Goal: Information Seeking & Learning: Learn about a topic

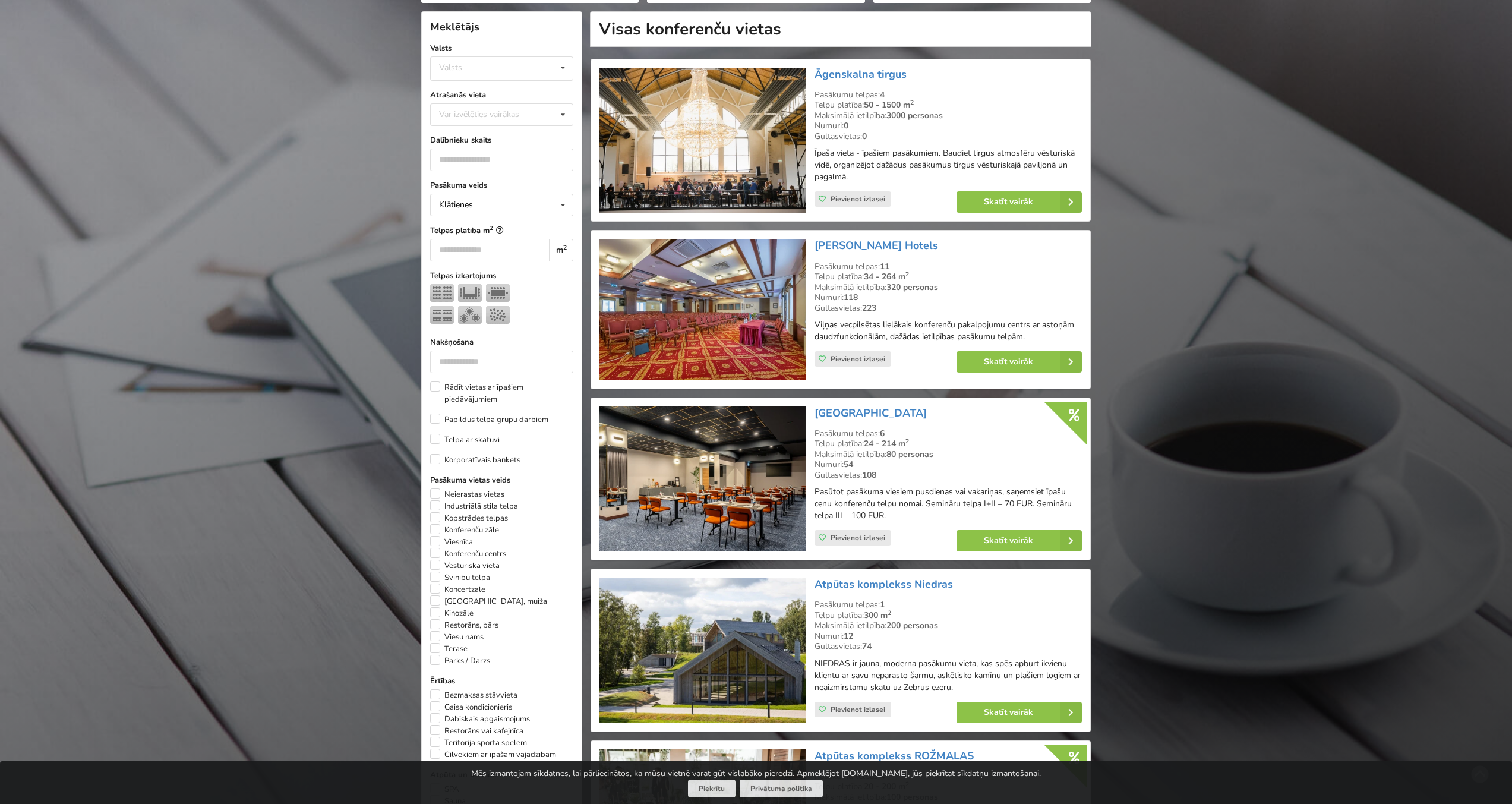
scroll to position [278, 0]
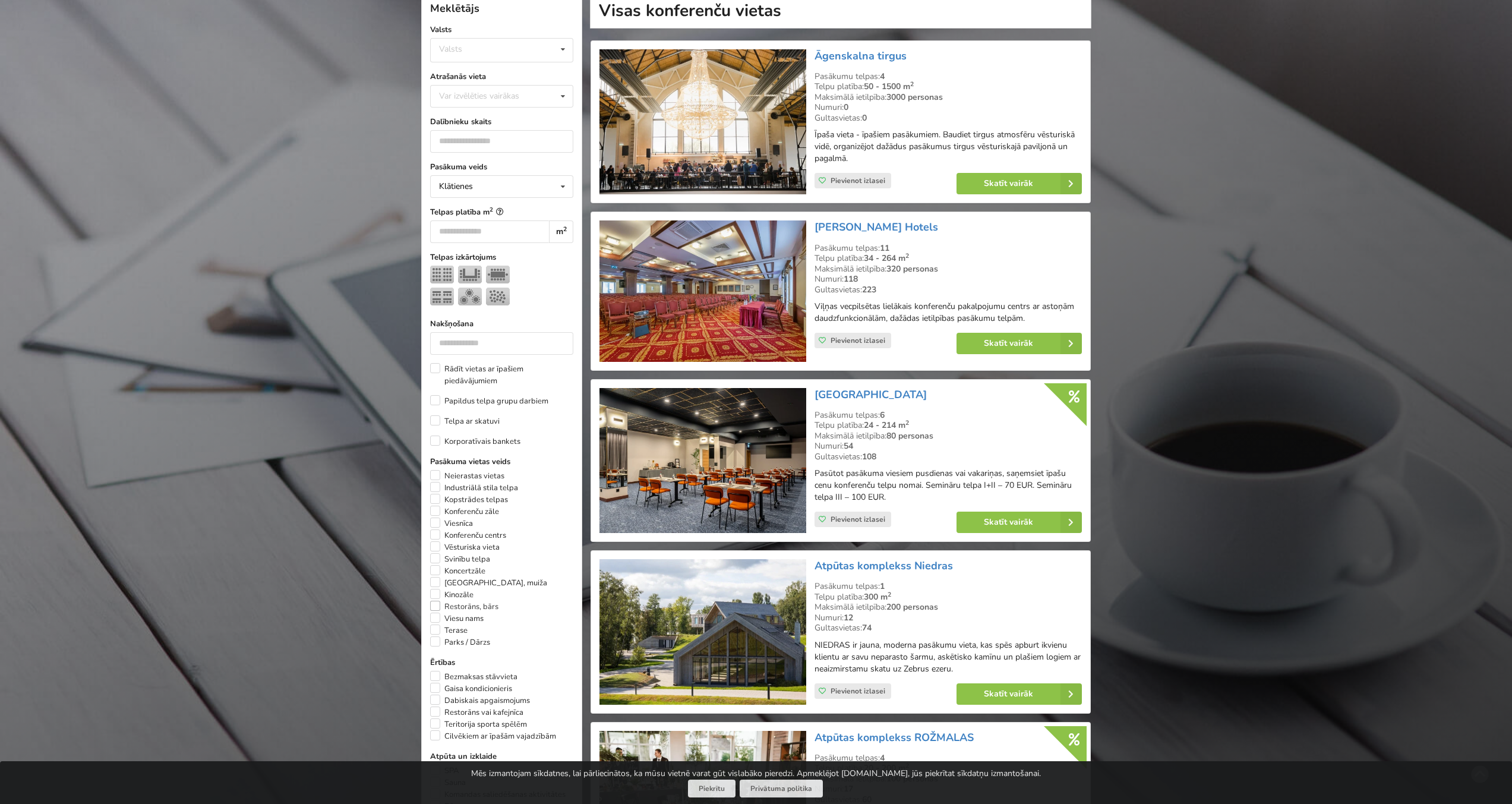
click at [463, 605] on label "Restorāns, bārs" at bounding box center [464, 607] width 68 height 12
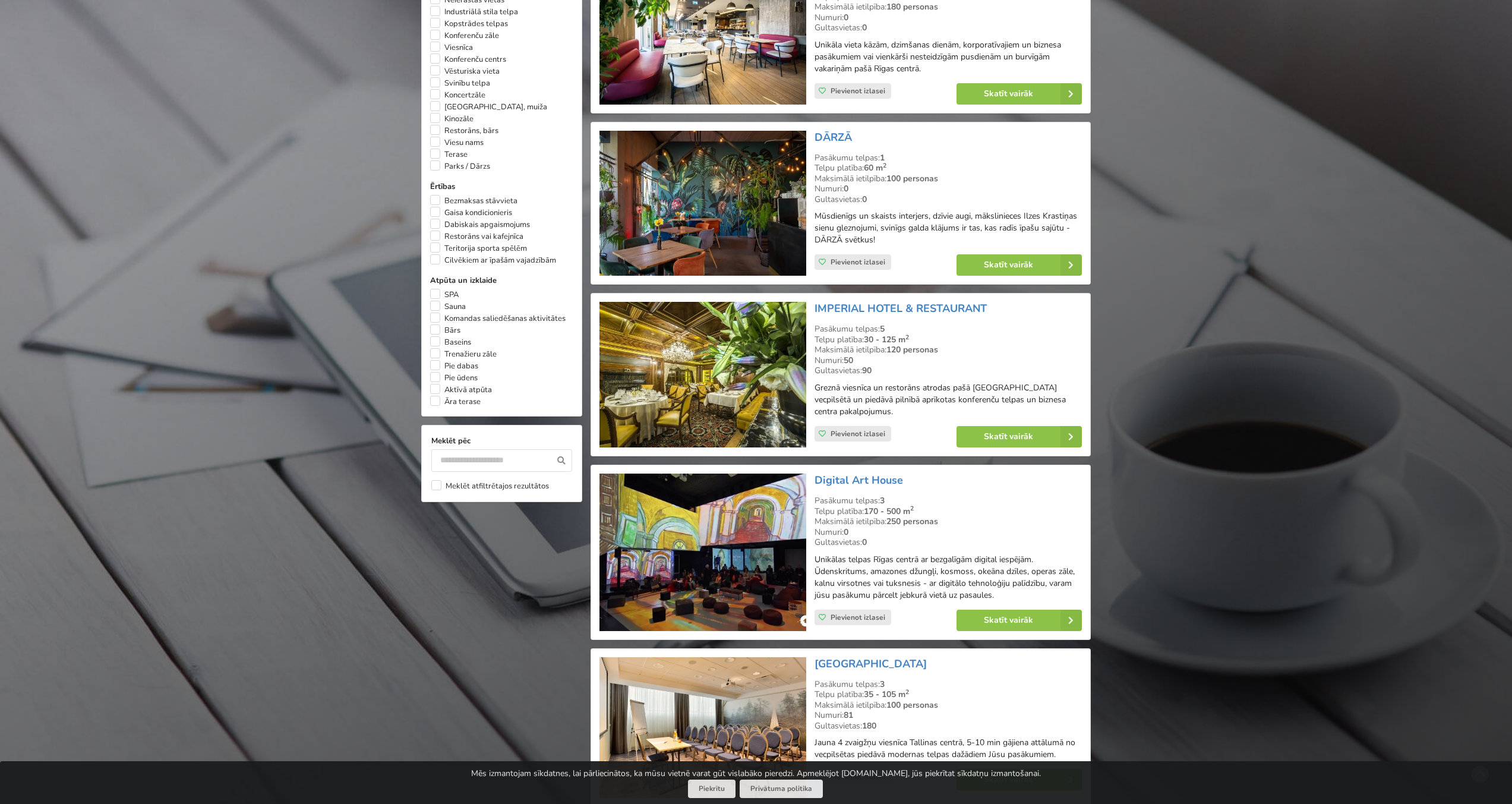
scroll to position [743, 0]
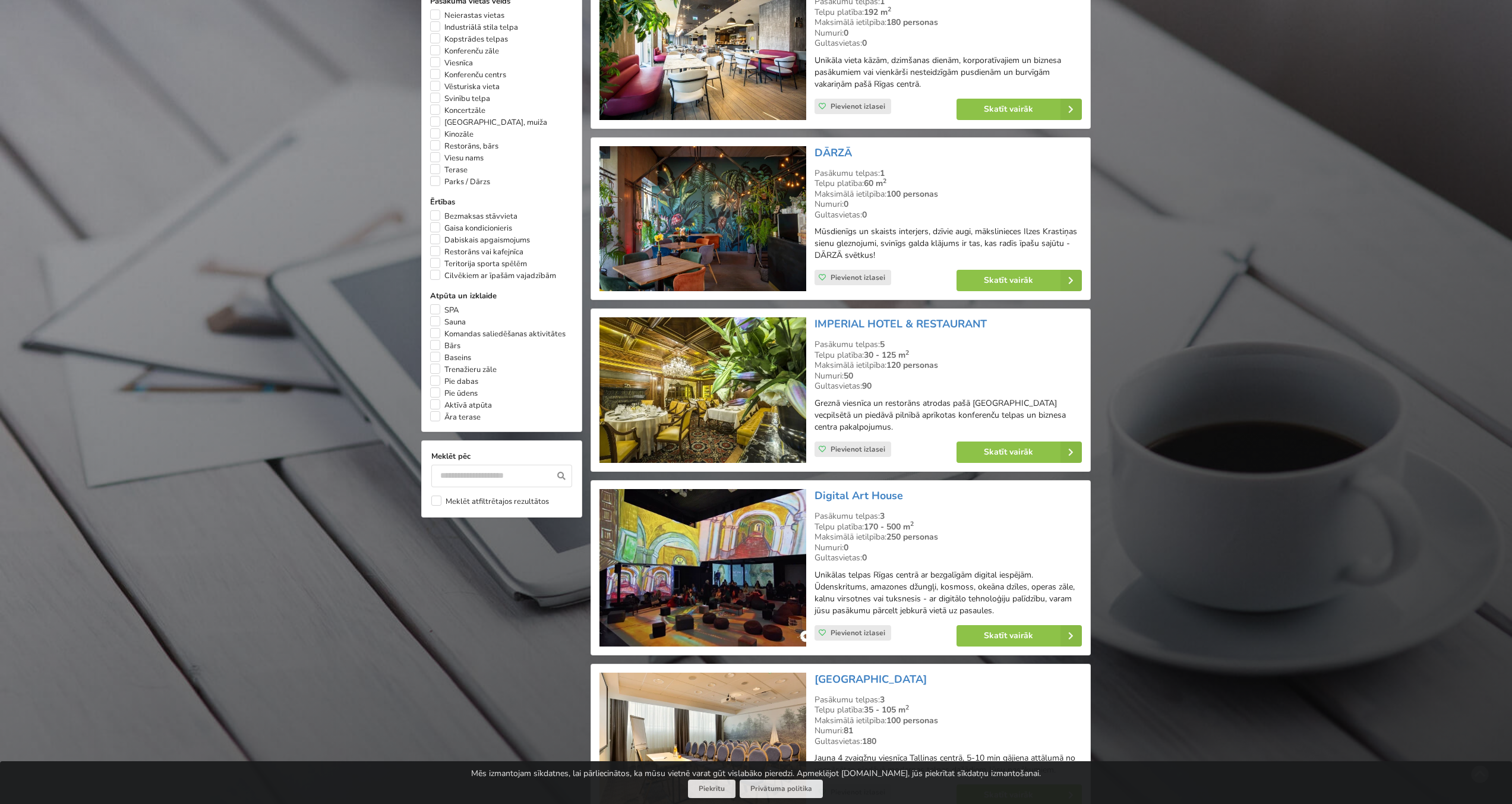
click at [761, 232] on img at bounding box center [702, 219] width 206 height 145
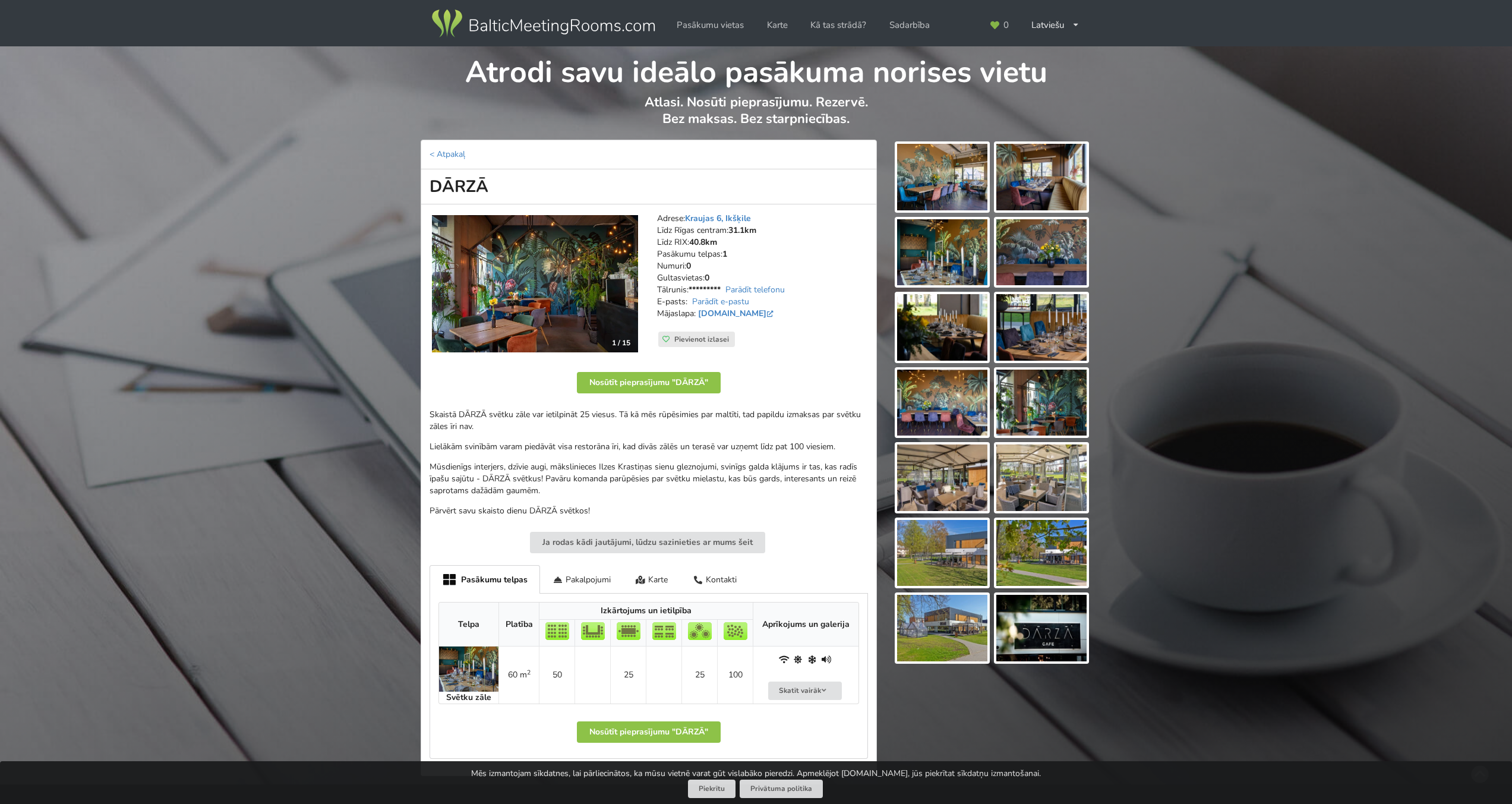
click at [955, 193] on img at bounding box center [942, 177] width 90 height 67
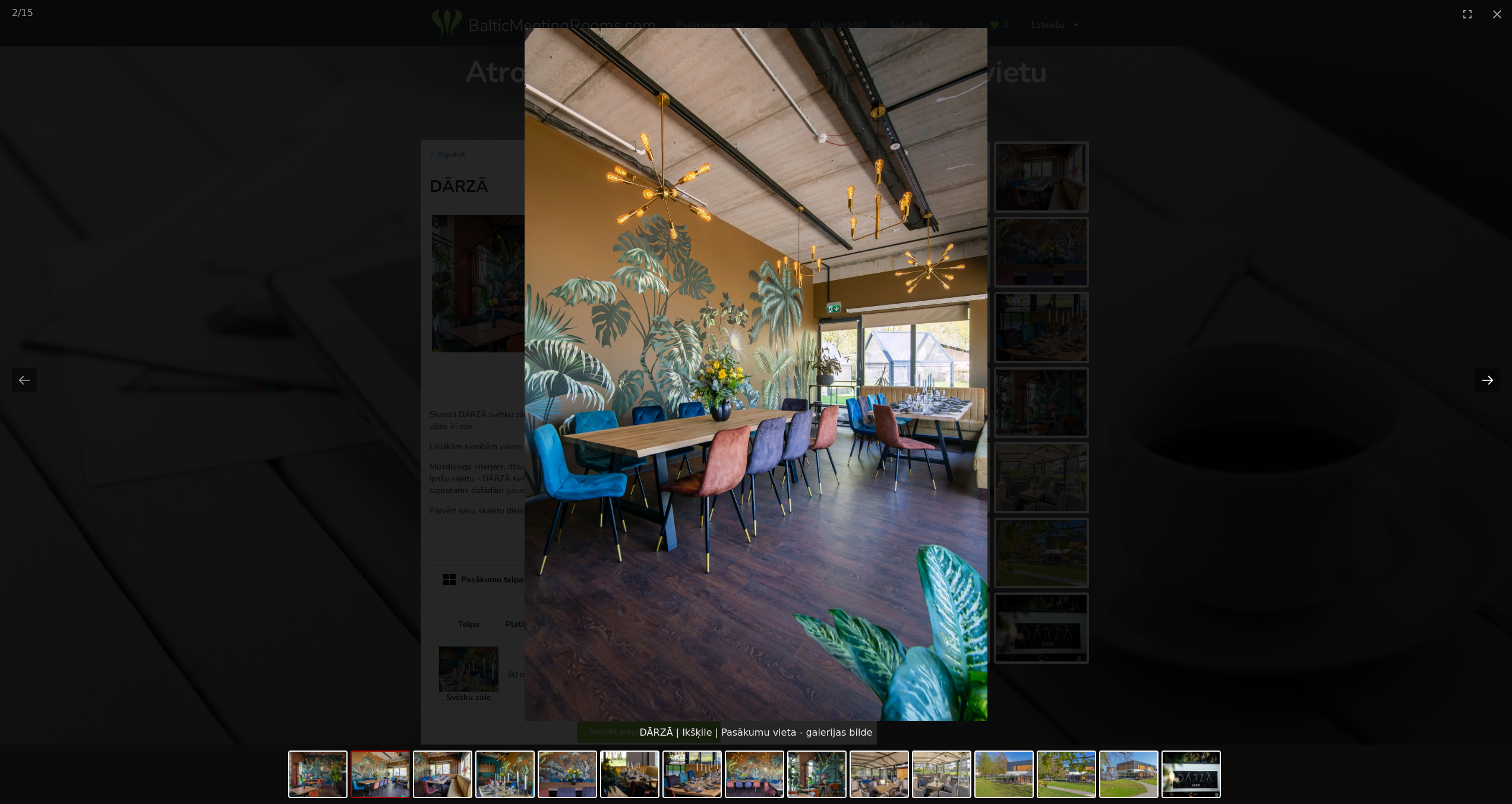
click at [1486, 376] on button "Next slide" at bounding box center [1488, 380] width 25 height 23
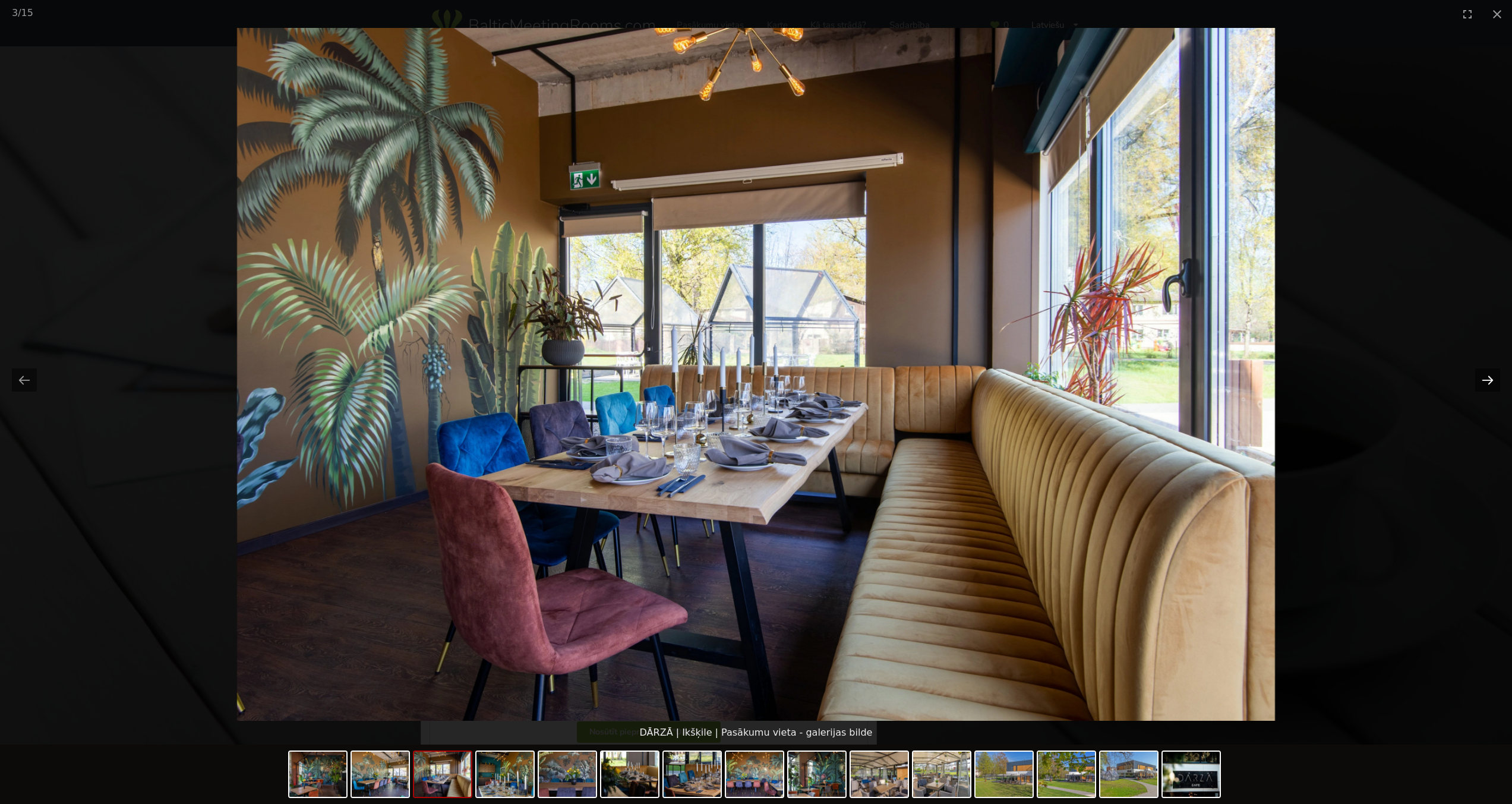
click at [1486, 376] on button "Next slide" at bounding box center [1488, 380] width 25 height 23
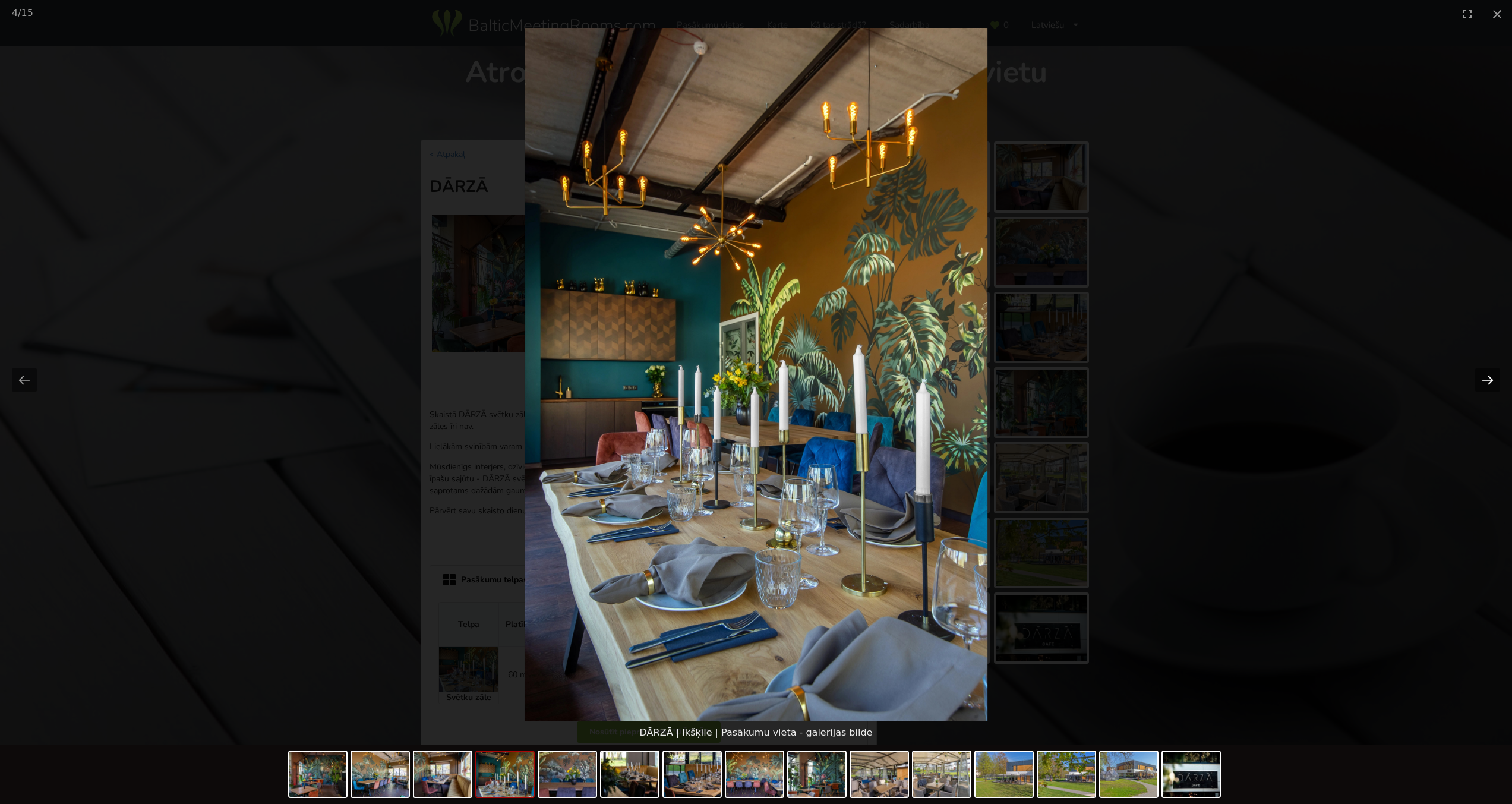
click at [1486, 376] on button "Next slide" at bounding box center [1488, 380] width 25 height 23
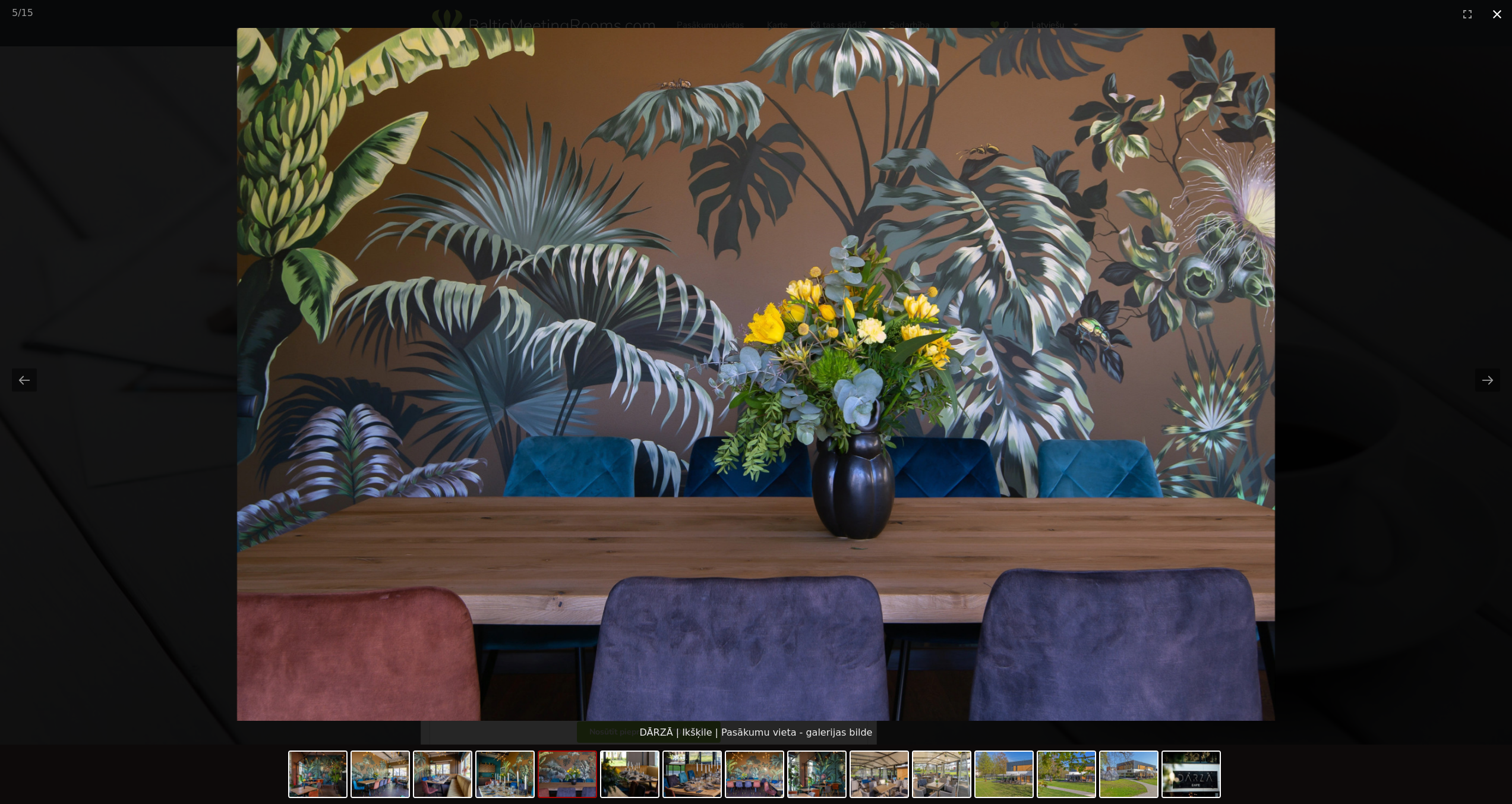
click at [1497, 13] on button "Close gallery" at bounding box center [1497, 14] width 29 height 28
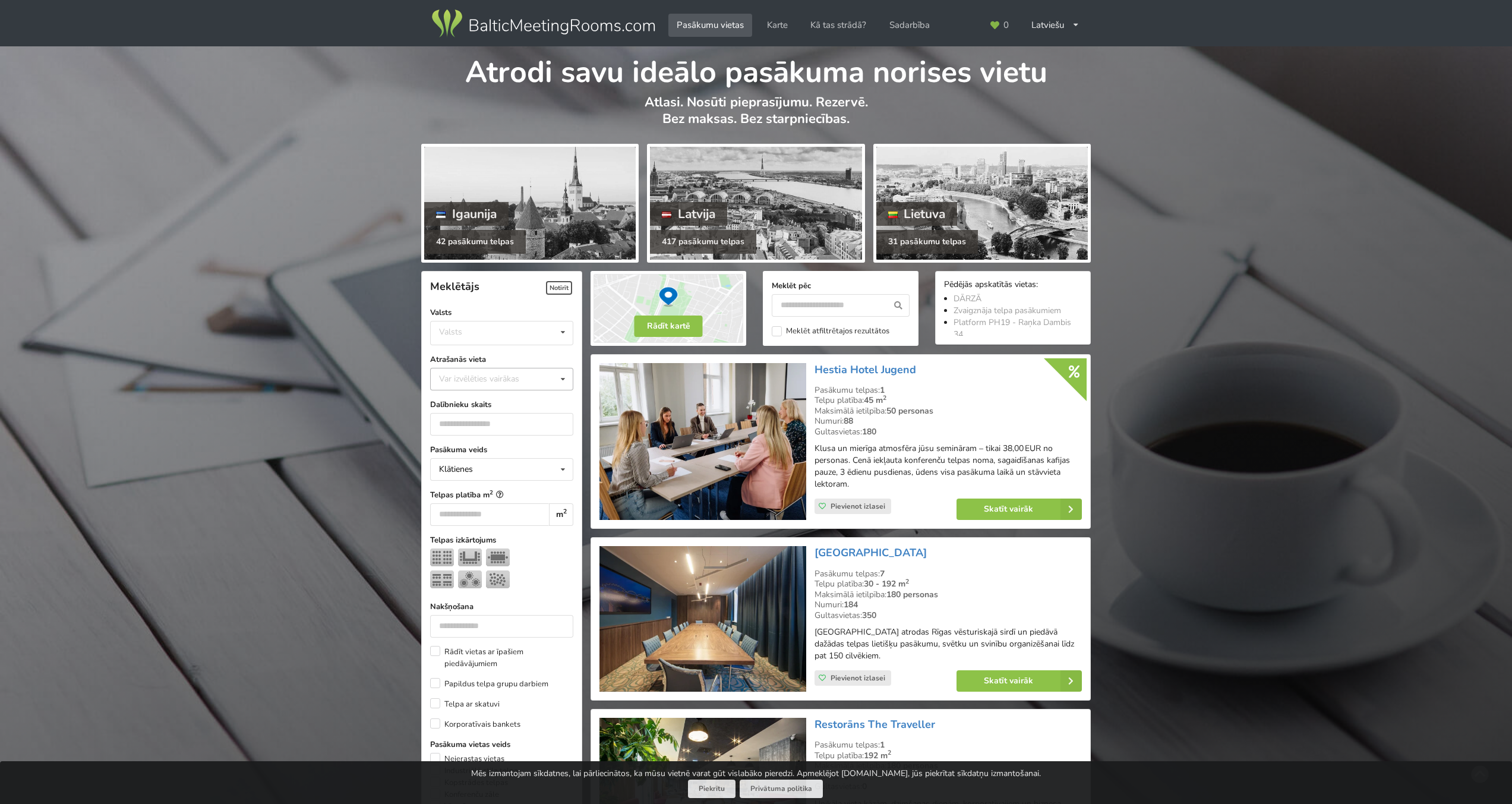
click at [502, 378] on div "Var izvēlēties vairākas" at bounding box center [491, 379] width 110 height 14
click at [479, 526] on div "[GEOGRAPHIC_DATA]" at bounding box center [502, 532] width 142 height 22
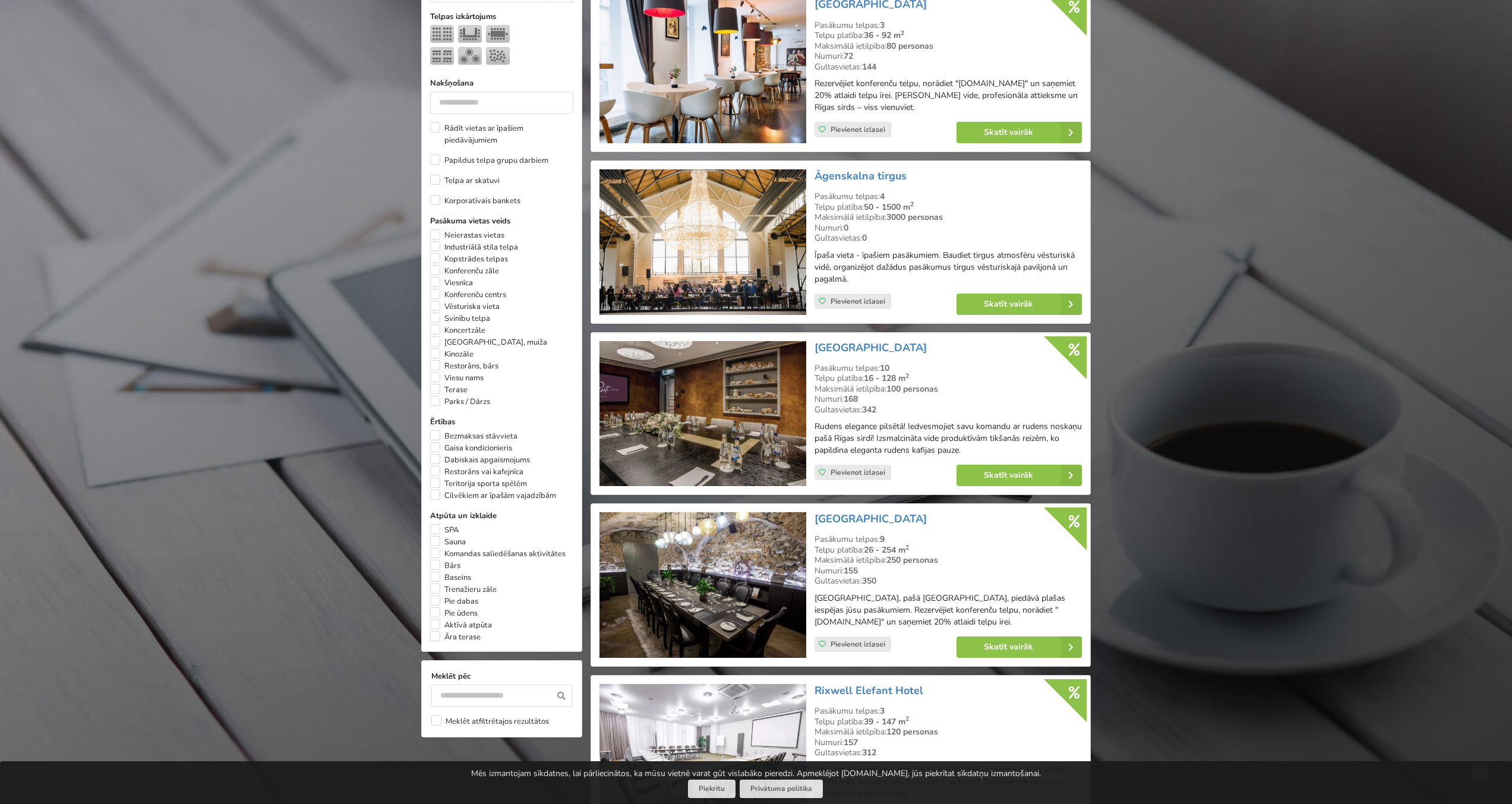
scroll to position [555, 0]
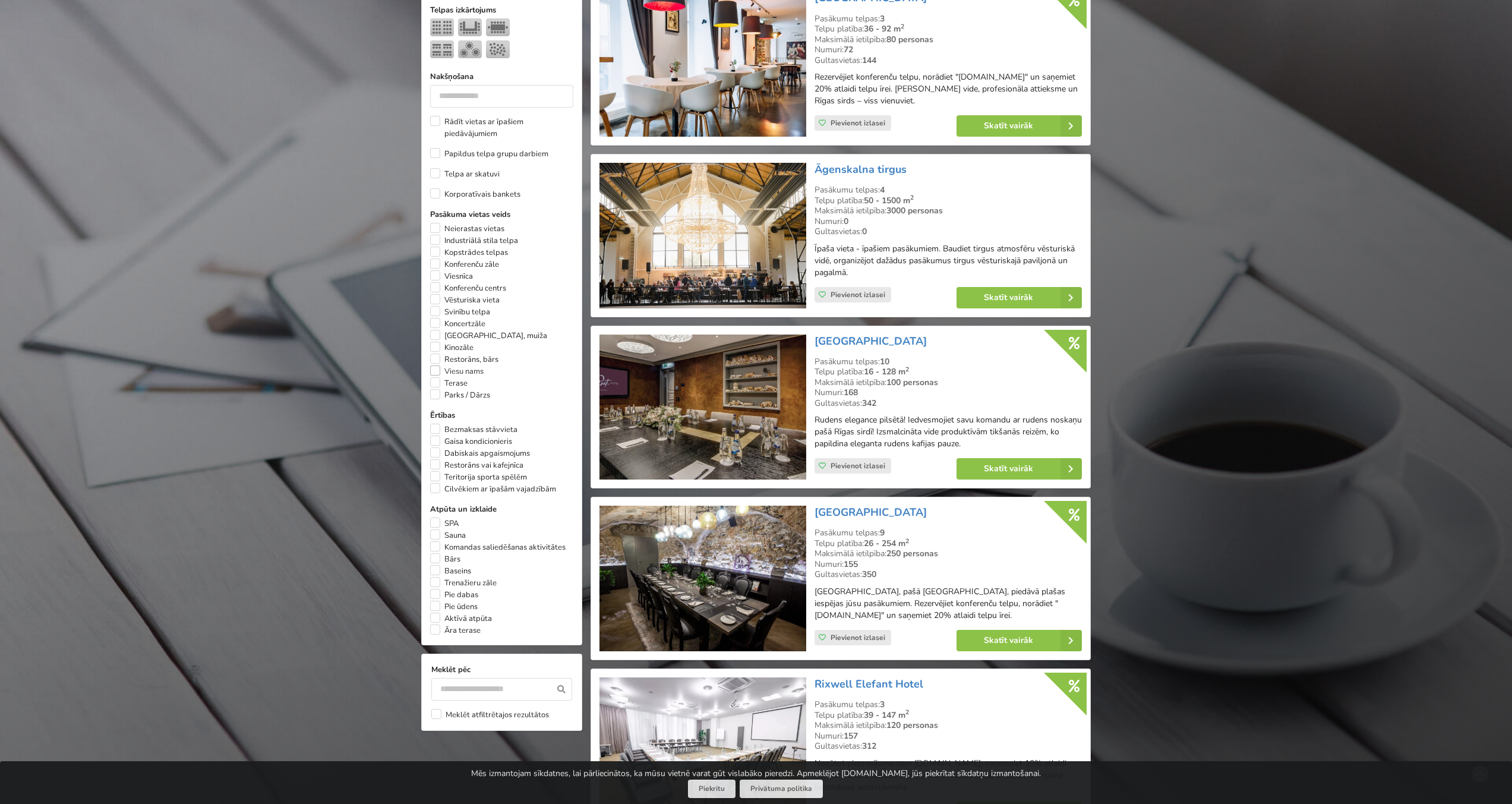
click at [435, 365] on label "Viesu nams" at bounding box center [457, 371] width 53 height 12
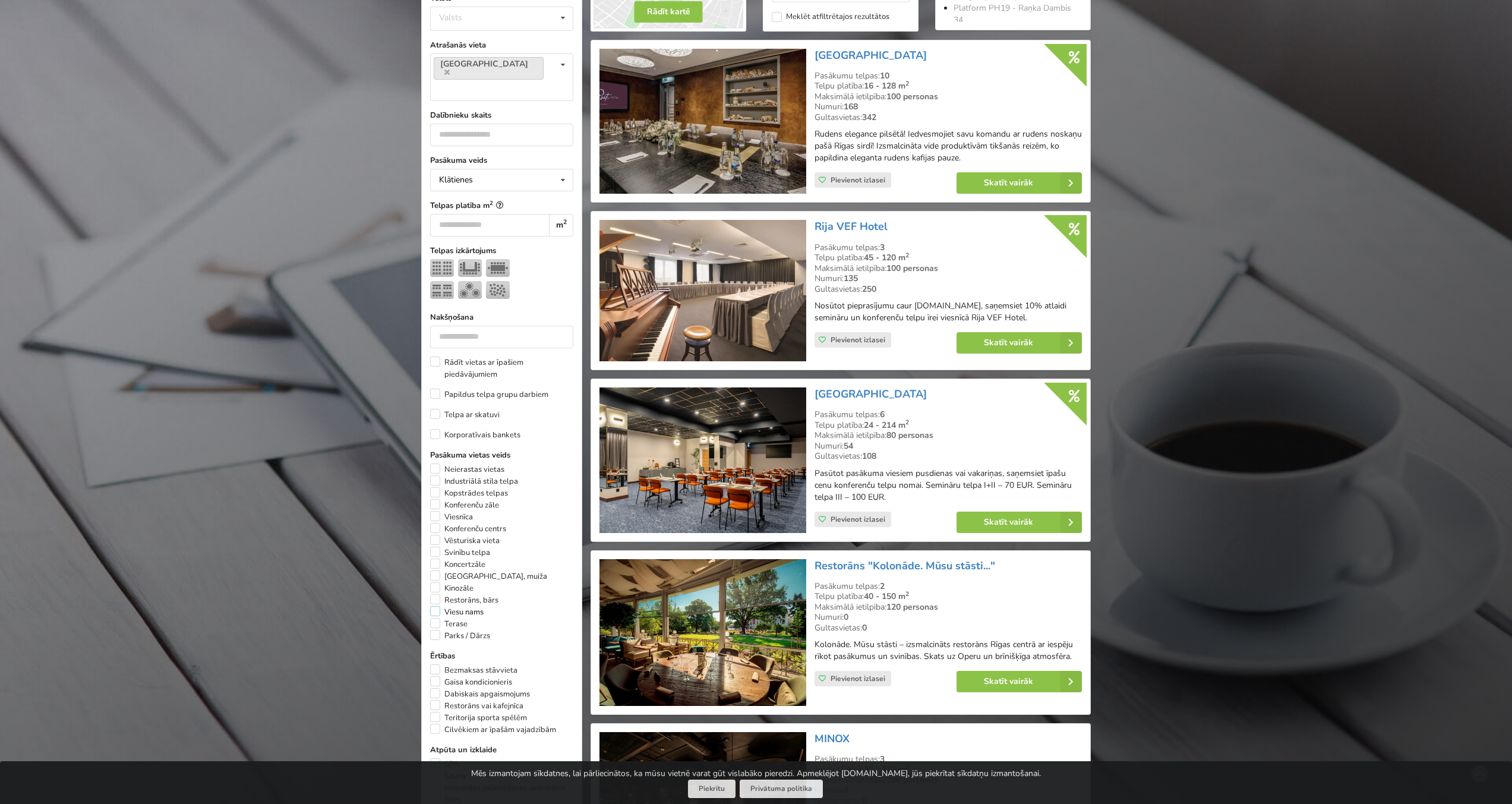
scroll to position [315, 0]
click at [463, 511] on label "Viesnīca" at bounding box center [451, 517] width 43 height 12
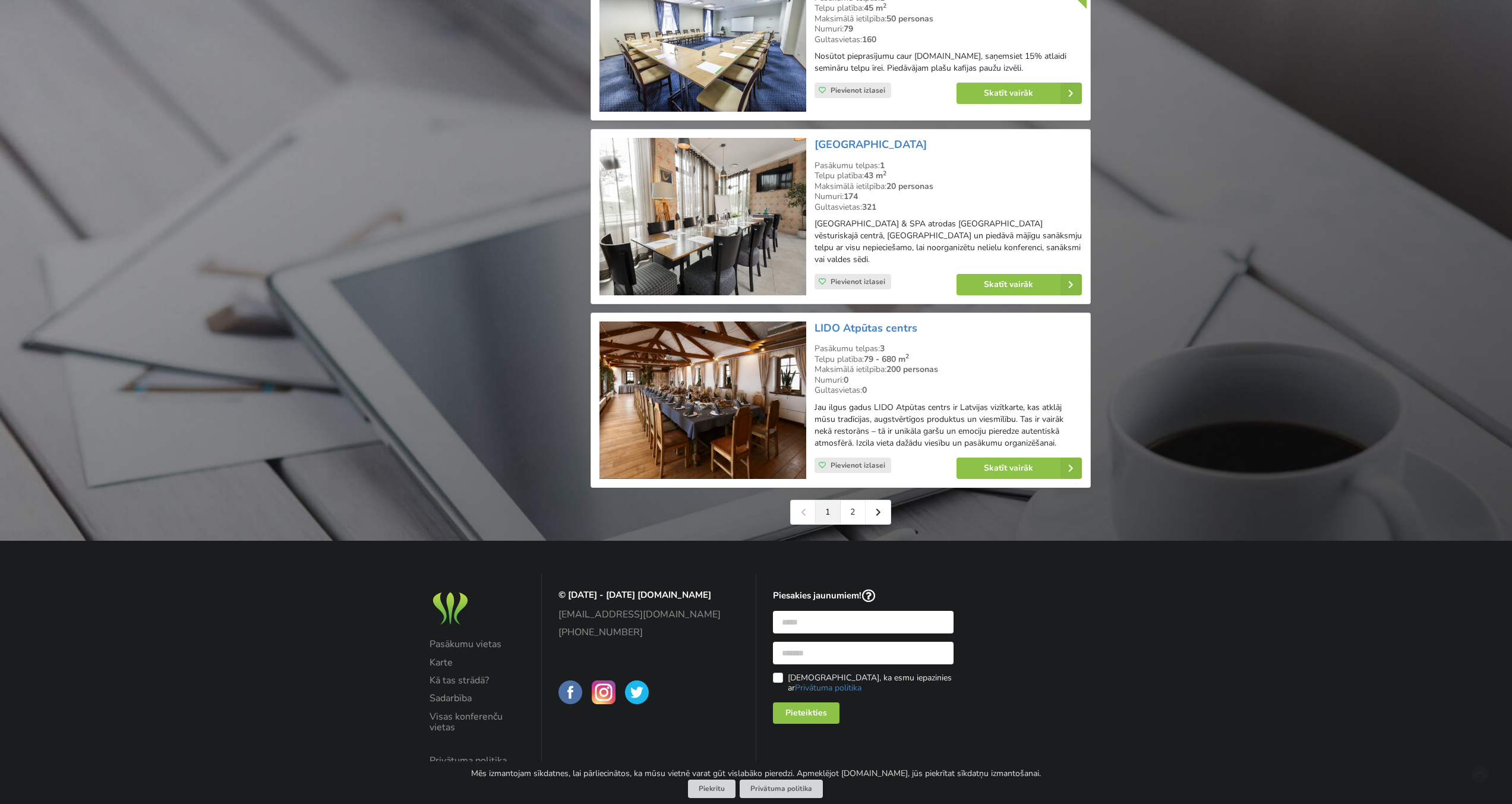
scroll to position [2496, 0]
click at [879, 508] on icon at bounding box center [878, 512] width 5 height 8
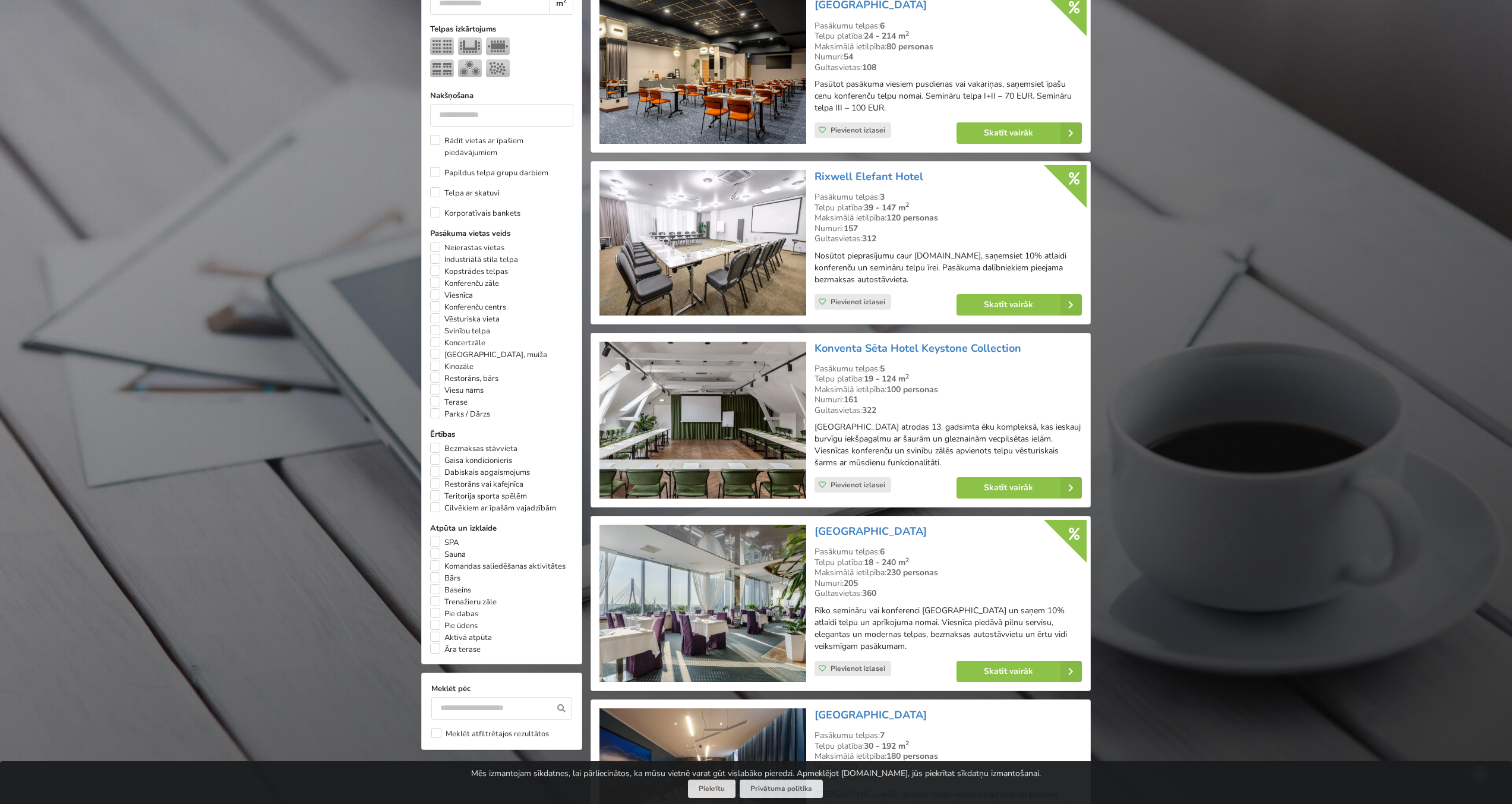
scroll to position [564, 0]
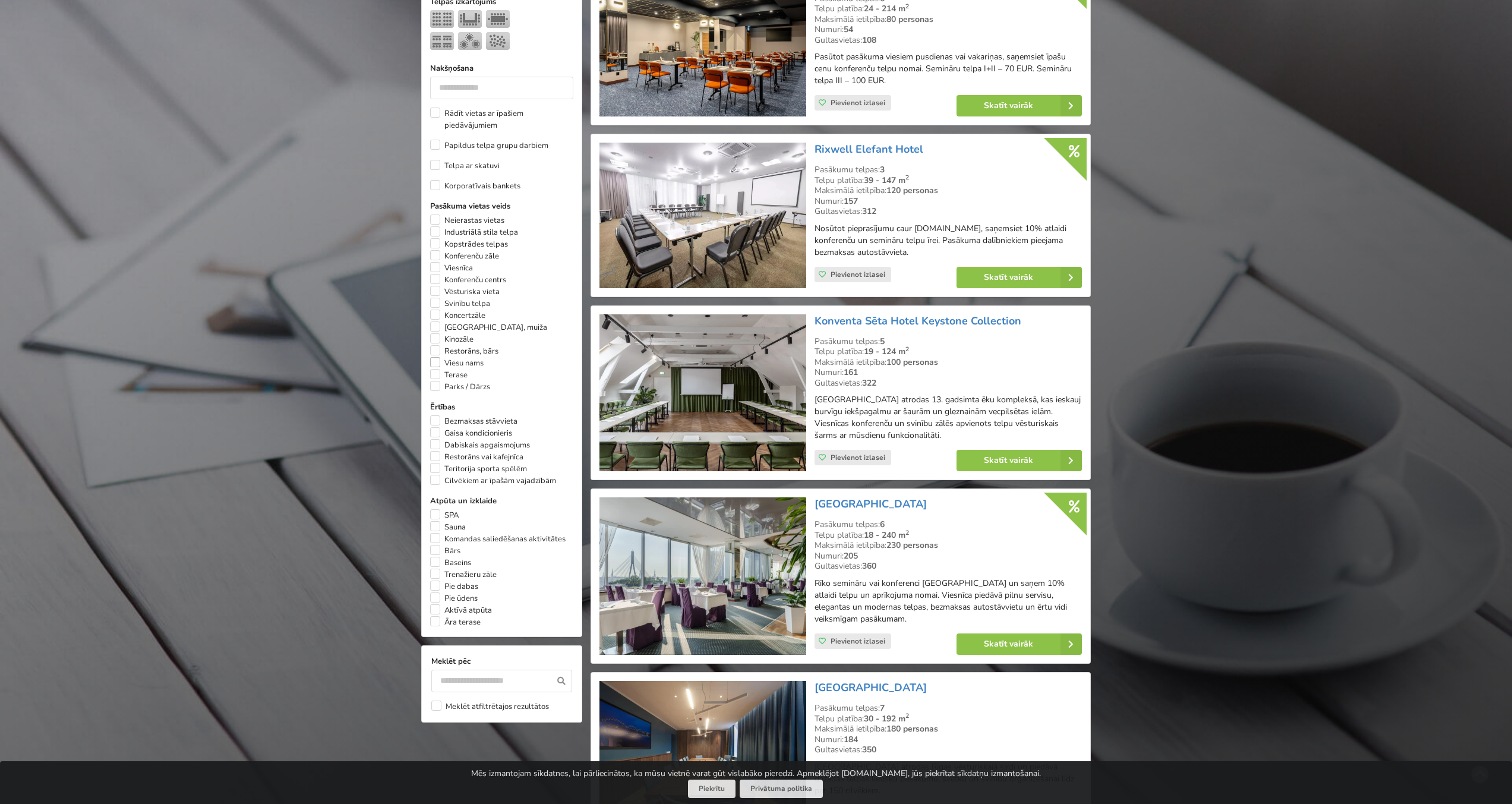
click at [436, 357] on label "Viesu nams" at bounding box center [457, 363] width 53 height 12
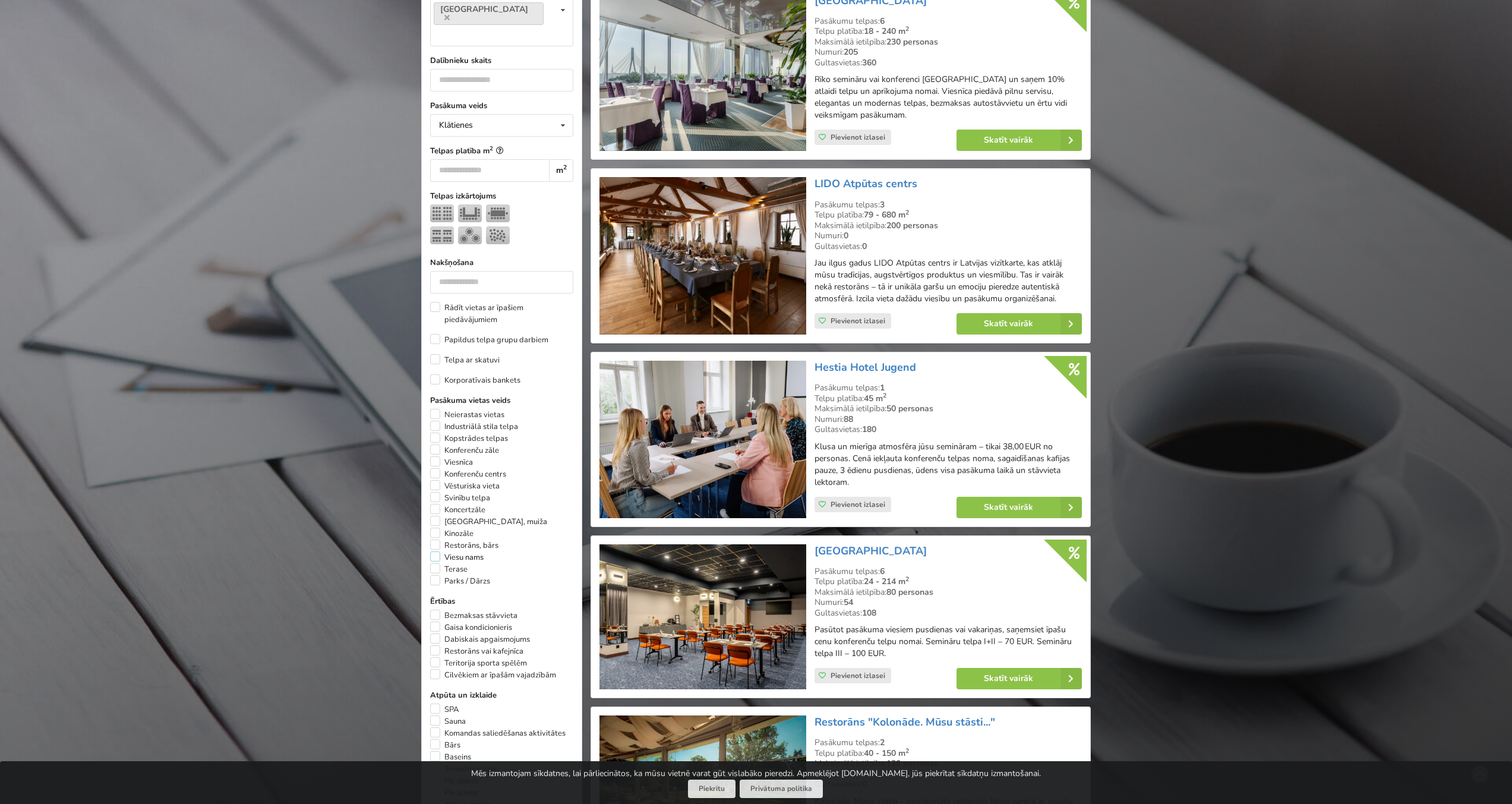
scroll to position [266, 0]
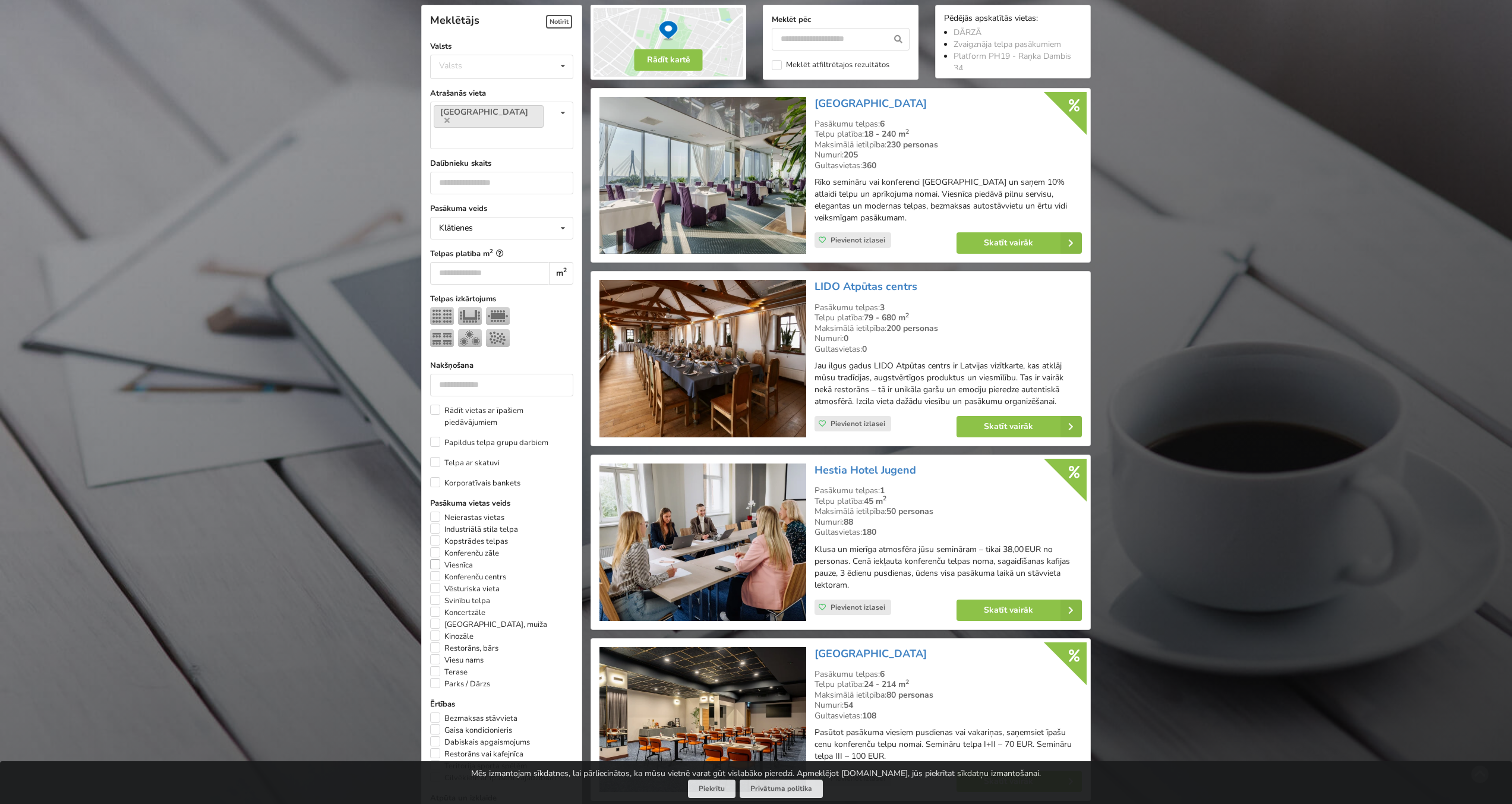
click at [440, 559] on label "Viesnīca" at bounding box center [451, 565] width 43 height 12
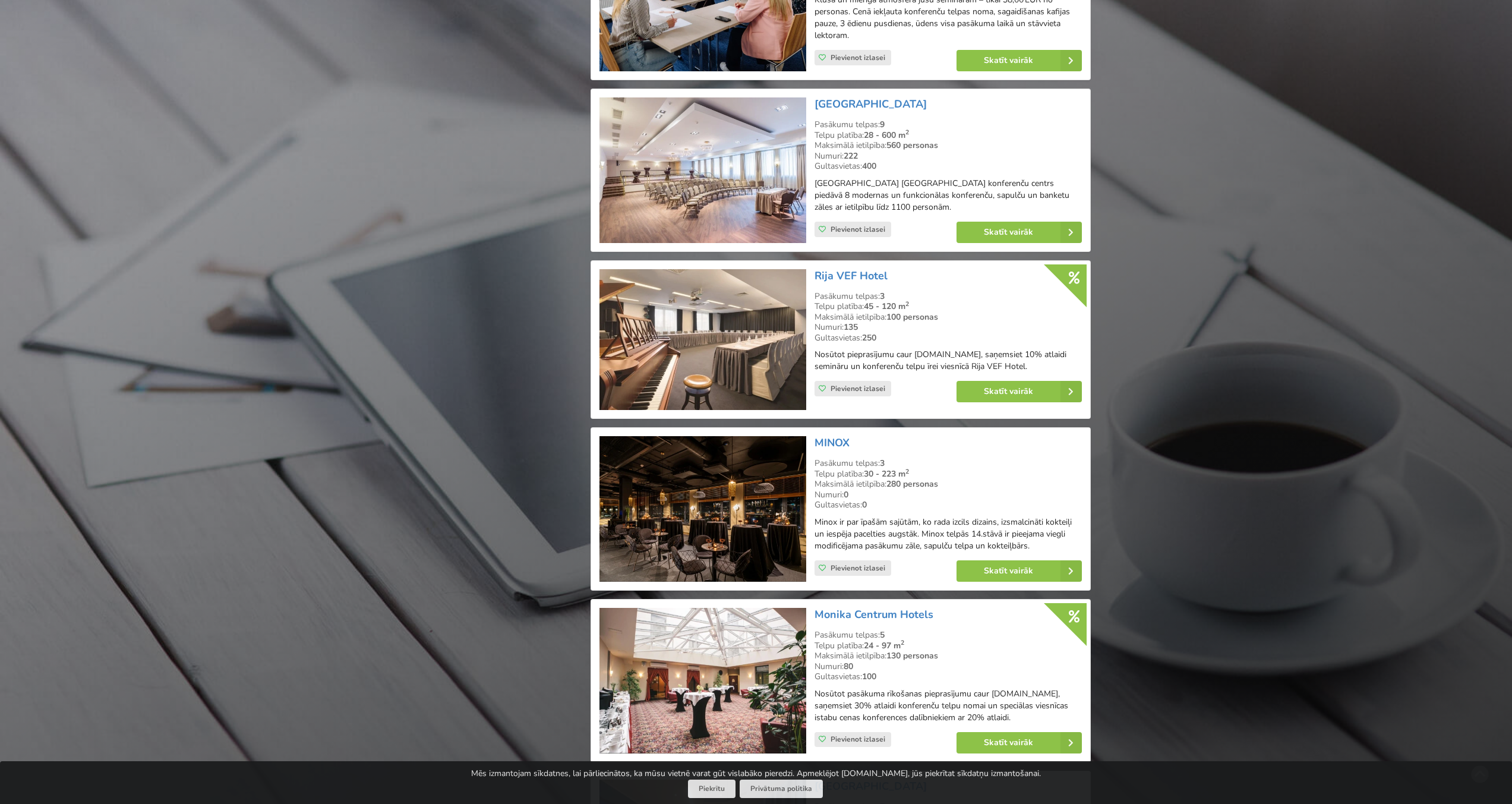
scroll to position [1609, 0]
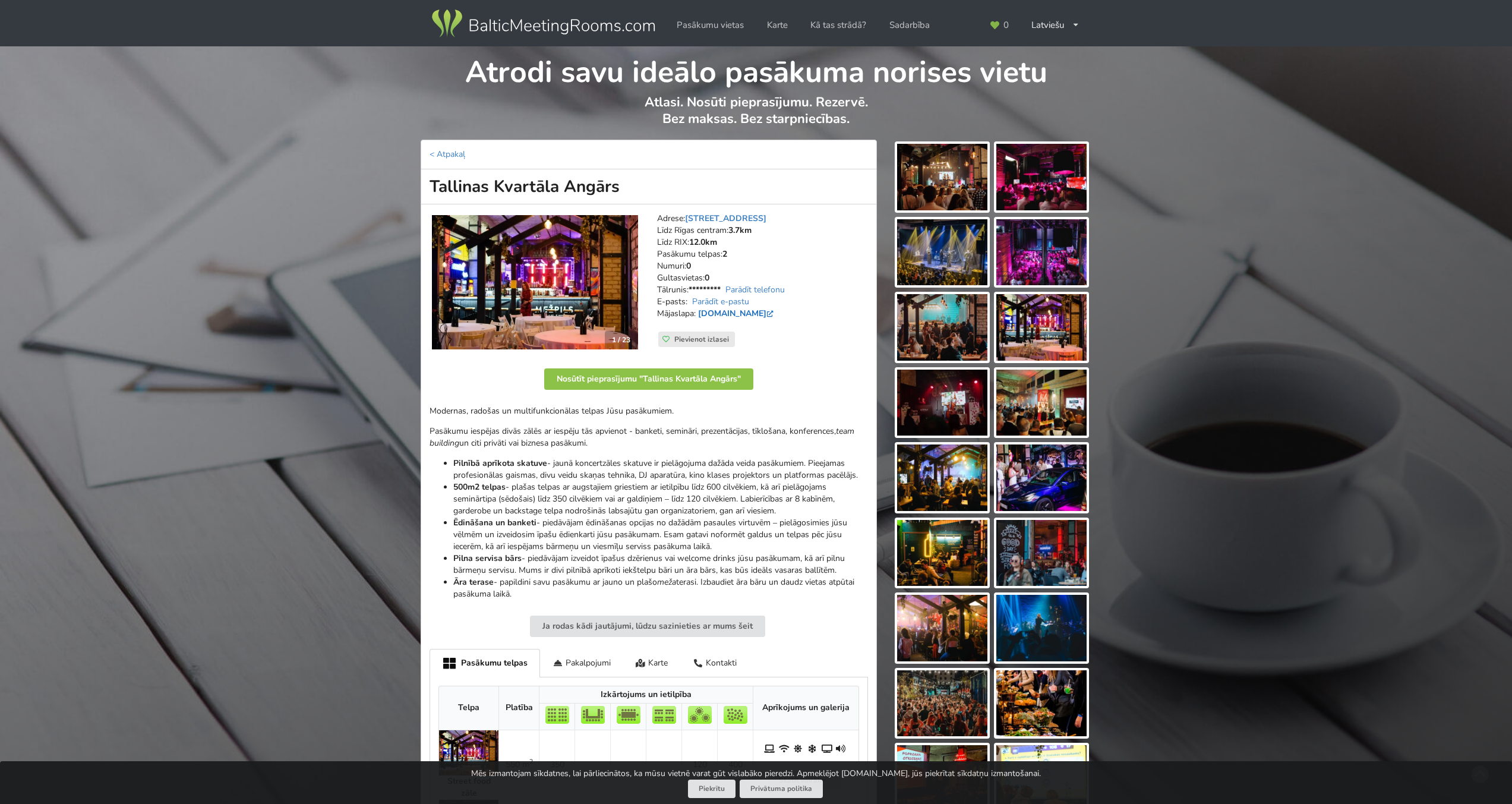
click at [765, 315] on link "[DOMAIN_NAME]" at bounding box center [737, 313] width 78 height 11
